Goal: Transaction & Acquisition: Purchase product/service

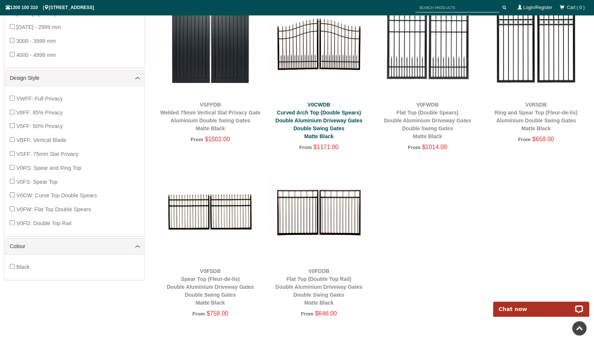
scroll to position [320, 0]
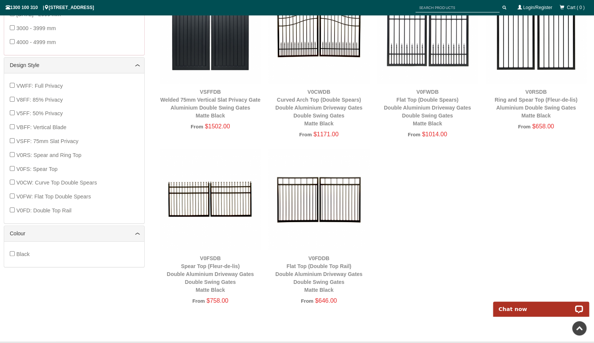
drag, startPoint x: 207, startPoint y: 262, endPoint x: 470, endPoint y: 275, distance: 263.3
click at [470, 275] on div "VWFFDB Flat Top (Full Privacy) Double Aluminium Driveway Gates Double Swing Gat…" at bounding box center [373, 65] width 434 height 499
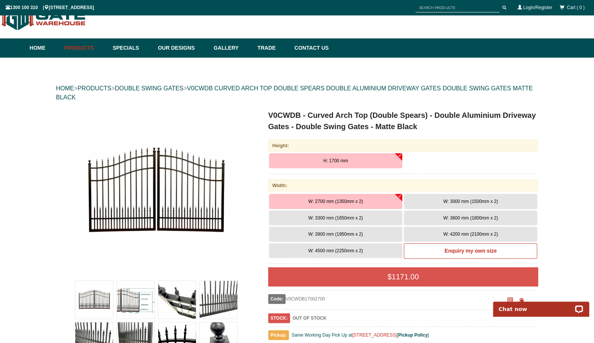
click at [474, 219] on span "W: 3600 mm (1800mm x 2)" at bounding box center [470, 218] width 55 height 5
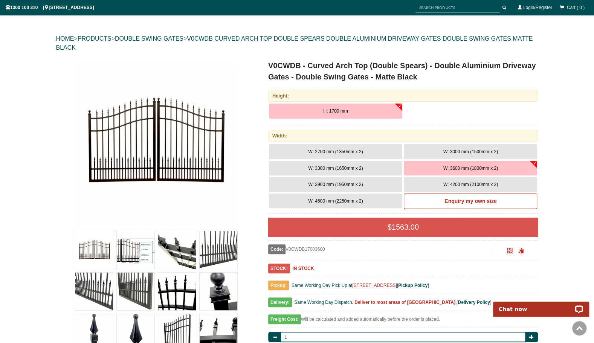
scroll to position [38, 0]
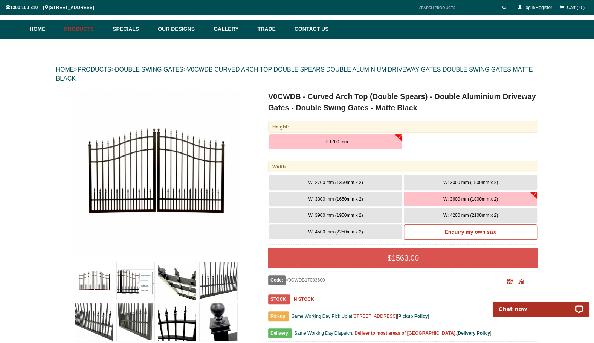
click at [180, 159] on img at bounding box center [156, 174] width 166 height 166
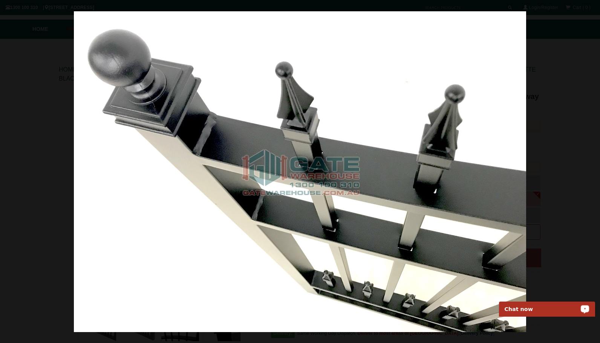
click at [267, 221] on img at bounding box center [300, 171] width 452 height 321
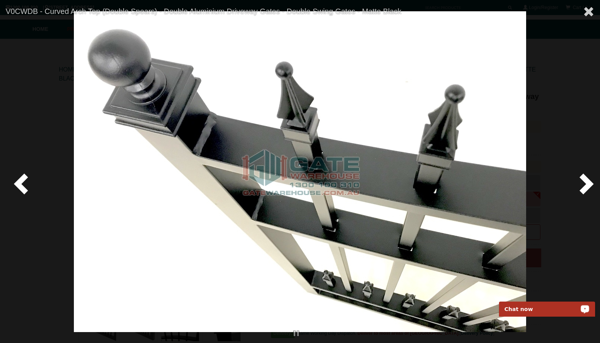
click at [20, 187] on span at bounding box center [22, 183] width 23 height 23
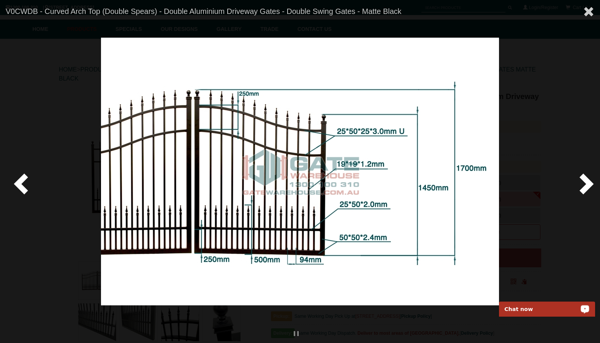
click at [20, 187] on span at bounding box center [22, 183] width 23 height 23
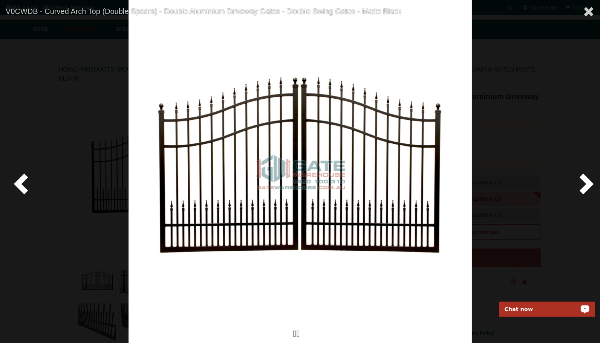
click at [13, 189] on span at bounding box center [22, 183] width 23 height 23
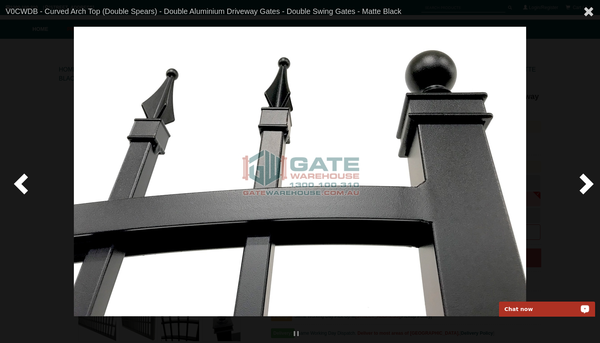
click at [13, 189] on span at bounding box center [22, 183] width 23 height 23
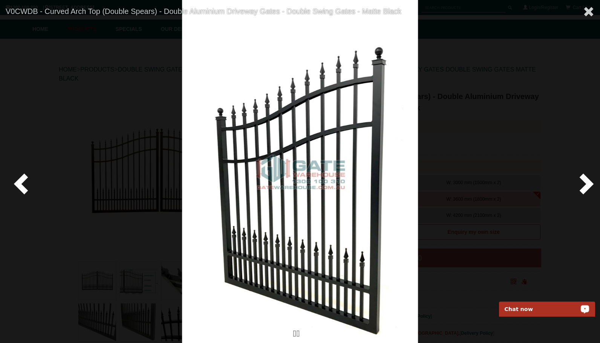
click at [13, 189] on span at bounding box center [22, 183] width 23 height 23
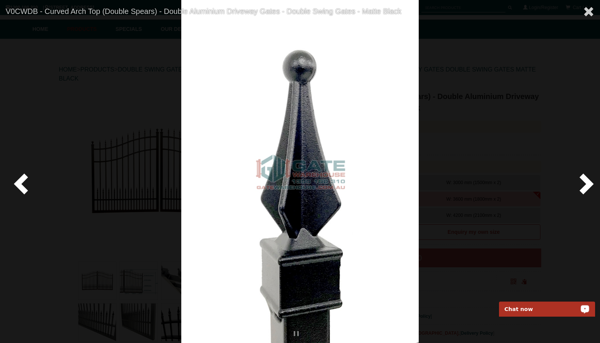
click at [24, 195] on span at bounding box center [22, 183] width 23 height 23
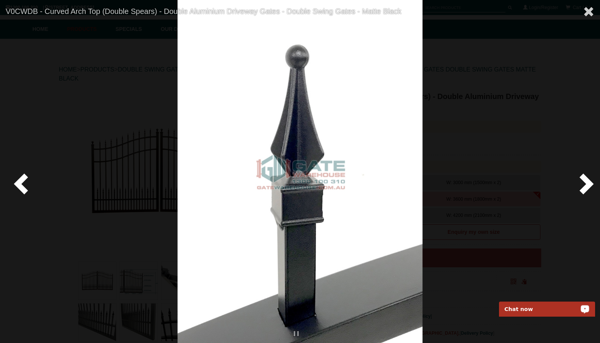
click at [24, 195] on span at bounding box center [22, 183] width 23 height 23
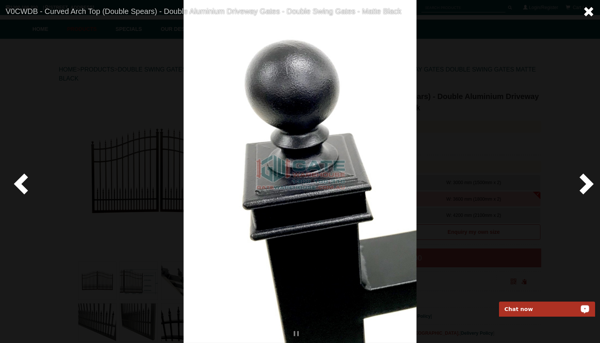
click at [594, 11] on link at bounding box center [588, 12] width 23 height 24
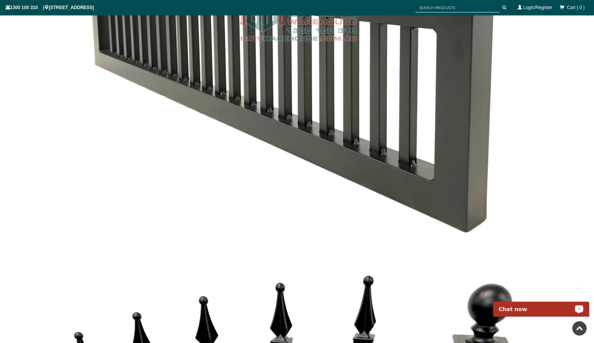
scroll to position [2297, 0]
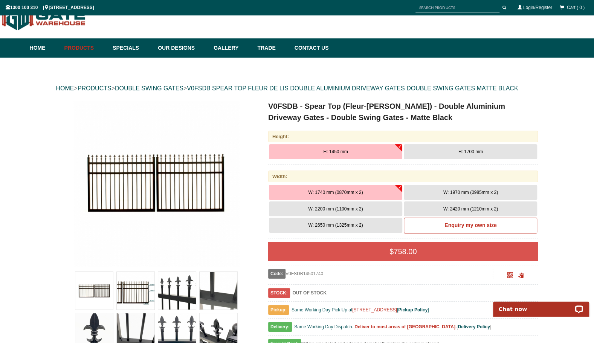
click at [469, 150] on span "H: 1700 mm" at bounding box center [471, 151] width 24 height 5
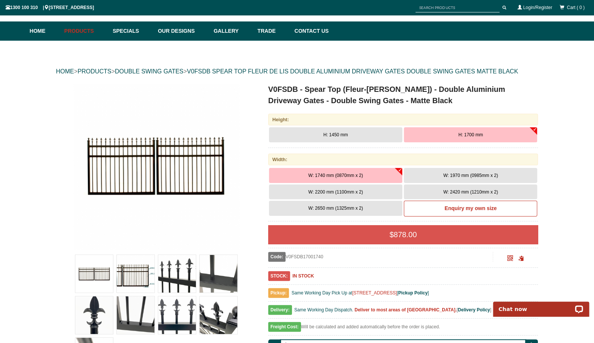
scroll to position [38, 0]
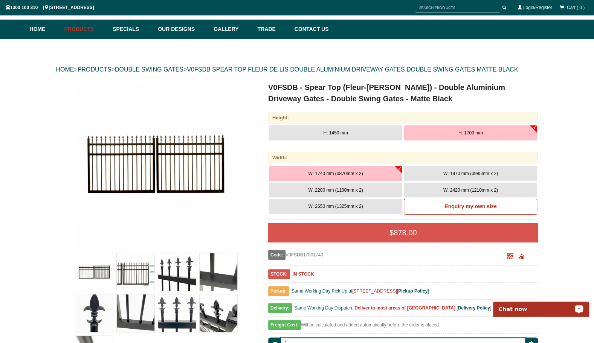
click at [329, 128] on button "H: 1450 mm" at bounding box center [335, 132] width 133 height 15
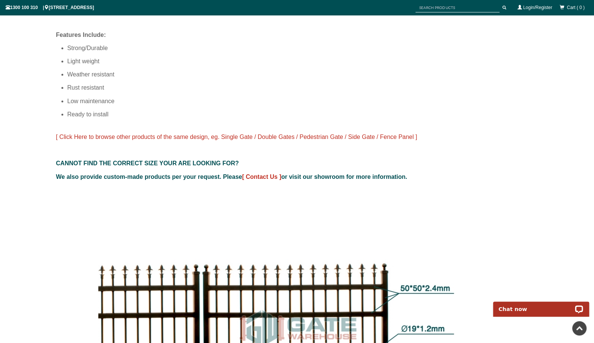
scroll to position [565, 0]
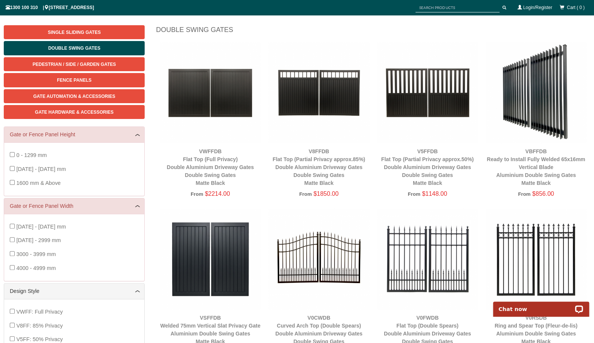
click at [537, 167] on link "VBFFDB Ready to Install Fully Welded 65x16mm Vertical Blade Aluminium Double Sw…" at bounding box center [536, 167] width 98 height 38
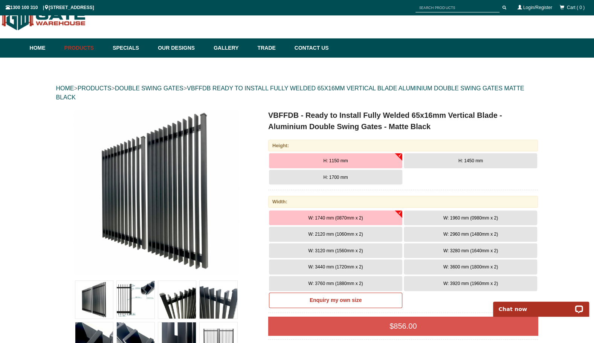
click at [455, 159] on button "H: 1450 mm" at bounding box center [470, 160] width 133 height 15
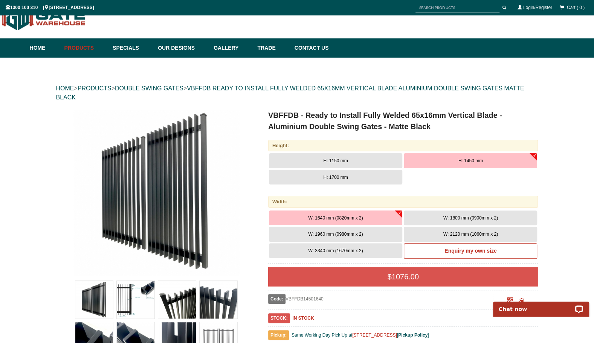
click at [321, 176] on button "H: 1700 mm" at bounding box center [335, 177] width 133 height 15
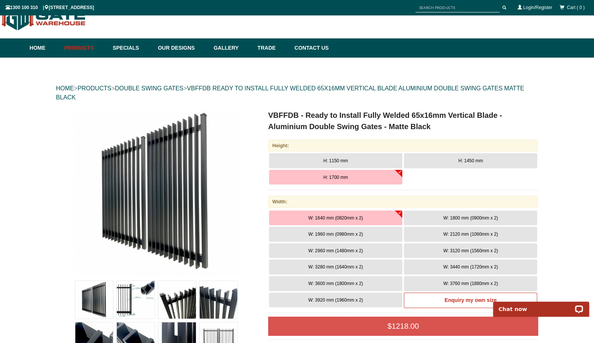
click at [464, 266] on span "W: 3440 mm (1720mm x 2)" at bounding box center [470, 266] width 55 height 5
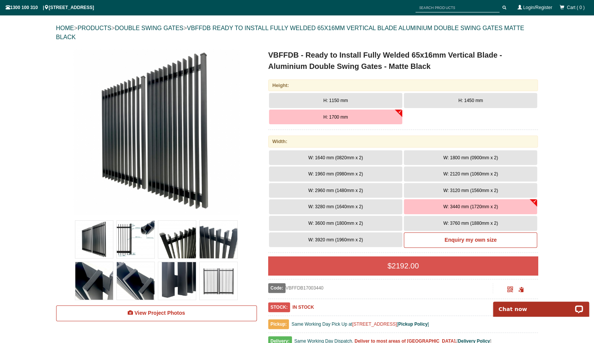
scroll to position [57, 0]
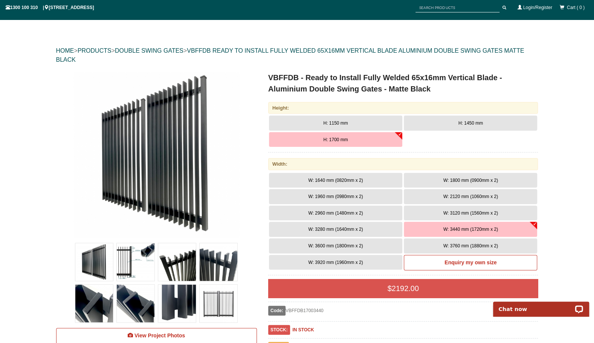
click at [335, 124] on span "H: 1150 mm" at bounding box center [335, 123] width 24 height 5
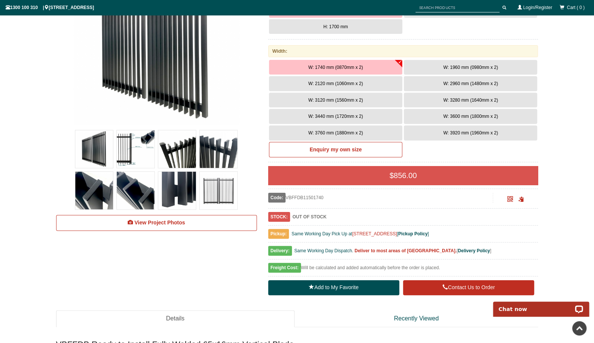
scroll to position [94, 0]
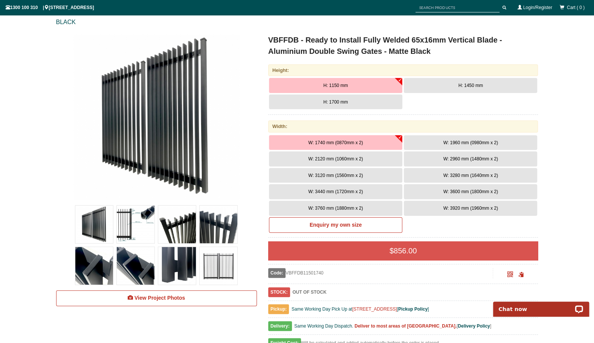
click at [325, 191] on span "W: 3440 mm (1720mm x 2)" at bounding box center [335, 191] width 55 height 5
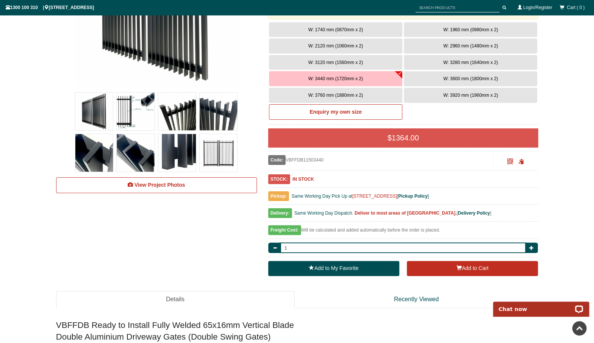
scroll to position [358, 0]
